Goal: Register for event/course

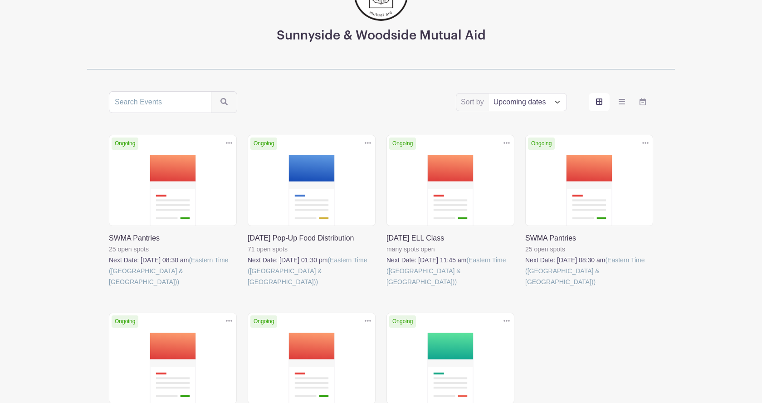
scroll to position [220, 0]
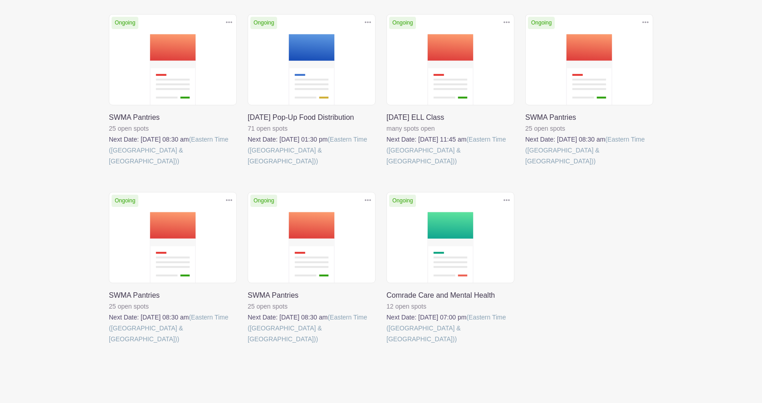
click at [525, 167] on link at bounding box center [525, 167] width 0 height 0
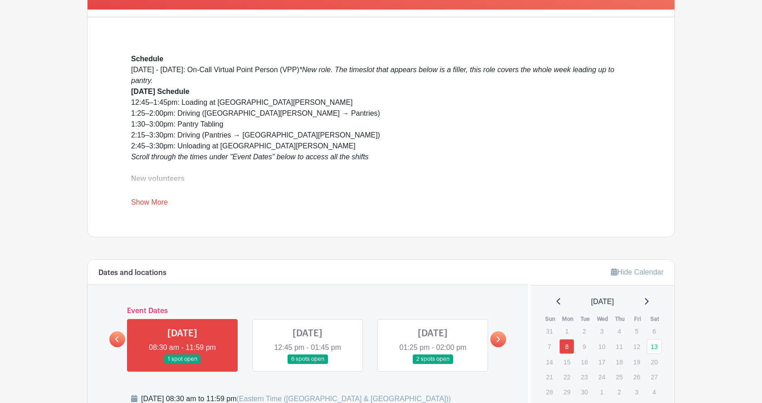
scroll to position [274, 0]
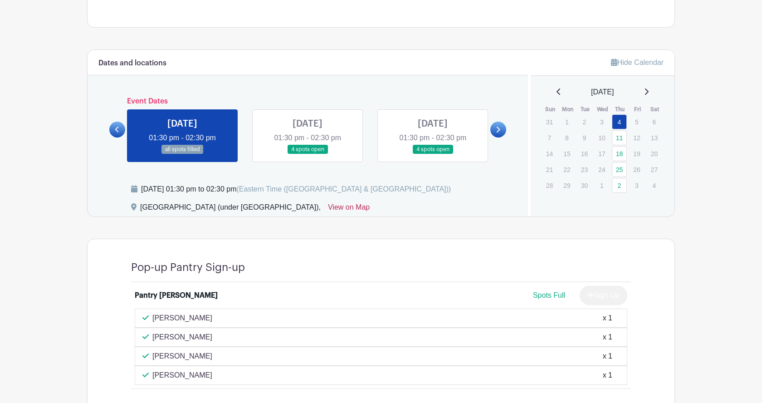
scroll to position [396, 0]
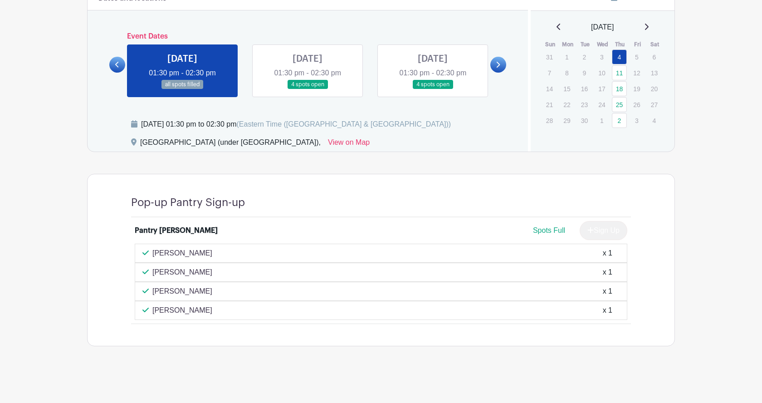
click at [600, 232] on div "Sign Up" at bounding box center [600, 230] width 55 height 19
click at [308, 89] on link at bounding box center [308, 89] width 0 height 0
